Goal: Check status

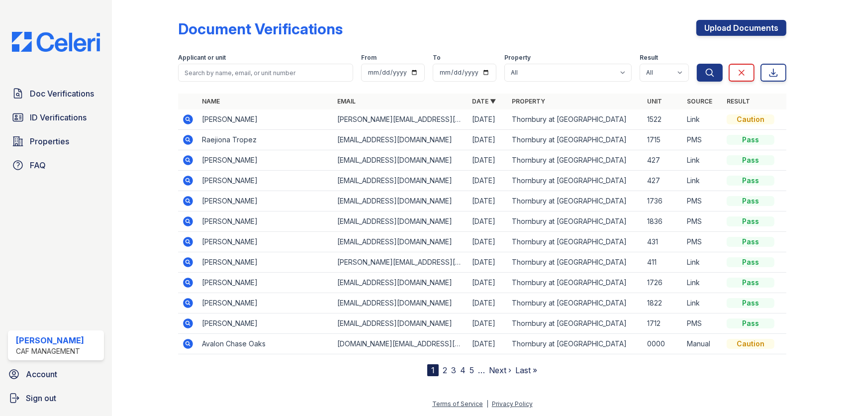
click at [188, 121] on icon at bounding box center [189, 119] width 10 height 10
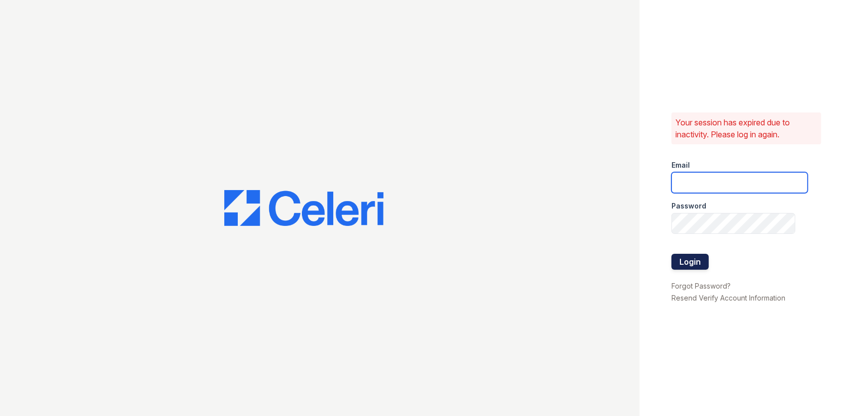
type input "thornbury.am@cafmanagement.com"
click at [688, 259] on button "Login" at bounding box center [689, 262] width 37 height 16
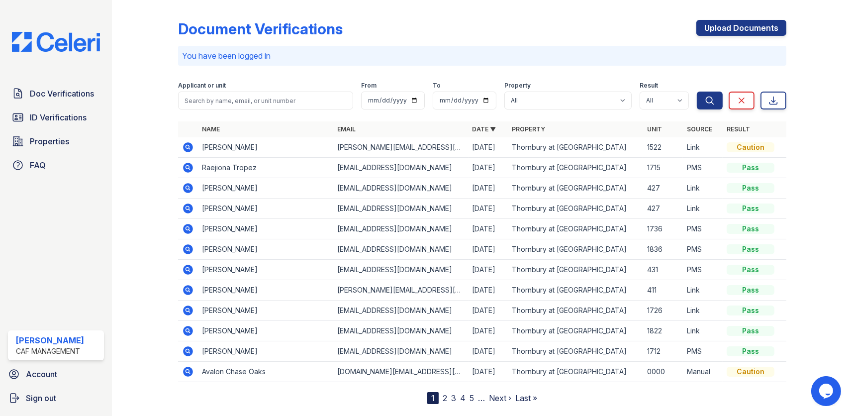
click at [185, 146] on icon at bounding box center [189, 147] width 10 height 10
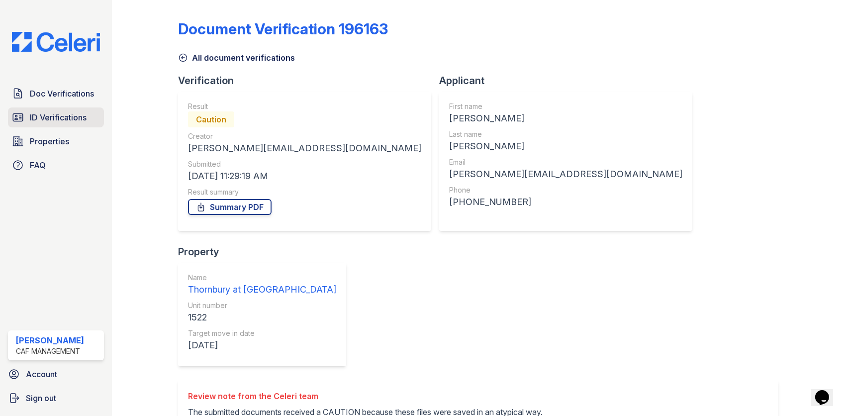
click at [74, 111] on span "ID Verifications" at bounding box center [58, 117] width 57 height 12
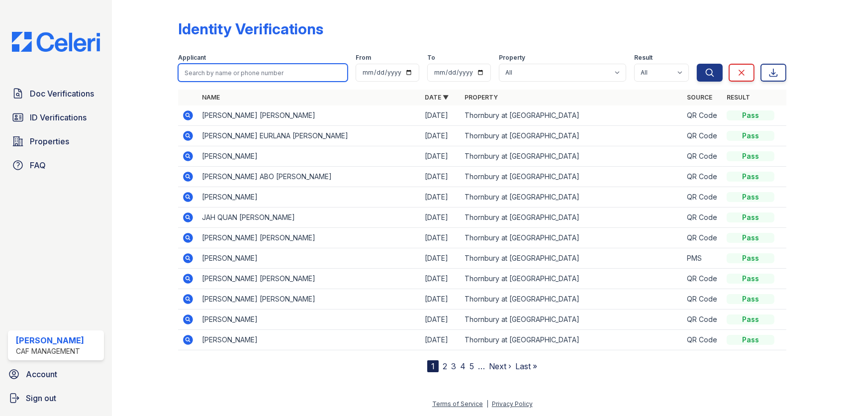
click at [207, 76] on input "search" at bounding box center [263, 73] width 170 height 18
type input "[PERSON_NAME]"
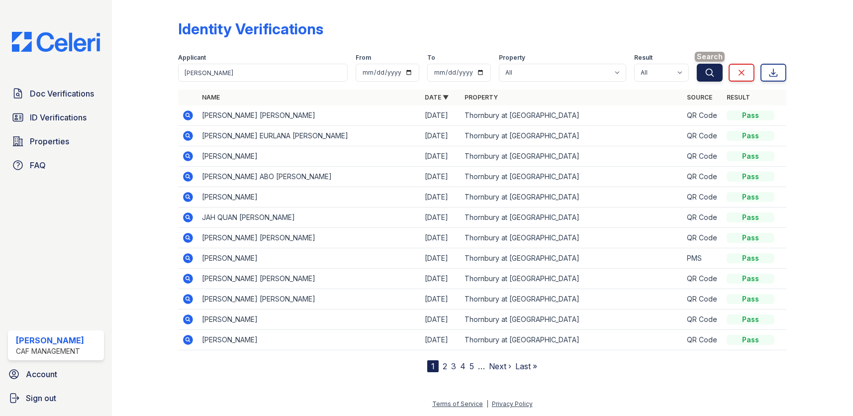
click at [713, 70] on icon "submit" at bounding box center [710, 73] width 10 height 10
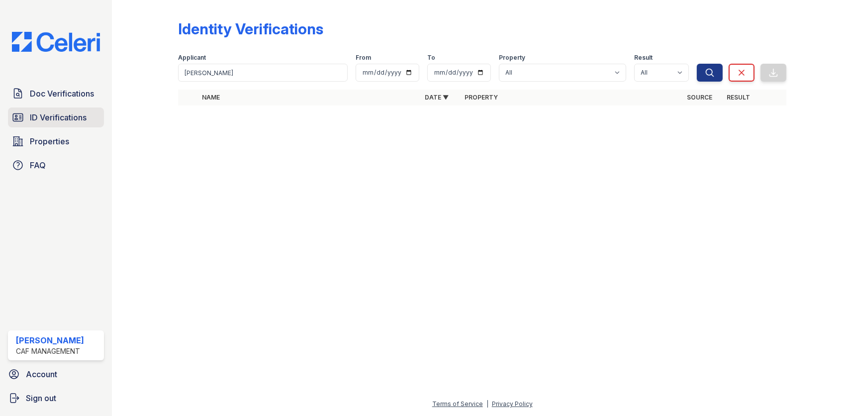
click at [74, 121] on span "ID Verifications" at bounding box center [58, 117] width 57 height 12
